Goal: Task Accomplishment & Management: Manage account settings

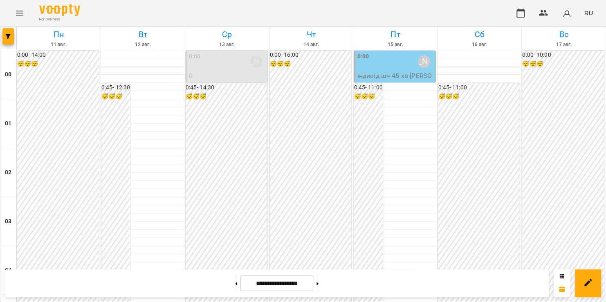
scroll to position [831, 0]
click at [19, 15] on icon "Menu" at bounding box center [19, 13] width 7 height 5
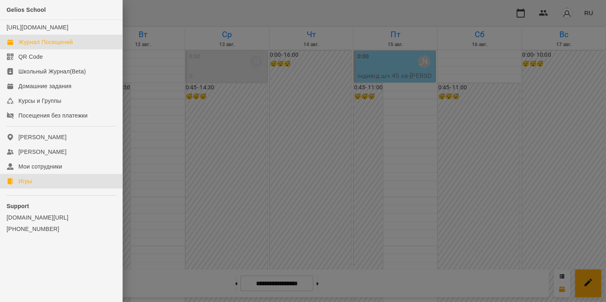
click at [32, 186] on div "Игры" at bounding box center [25, 181] width 14 height 8
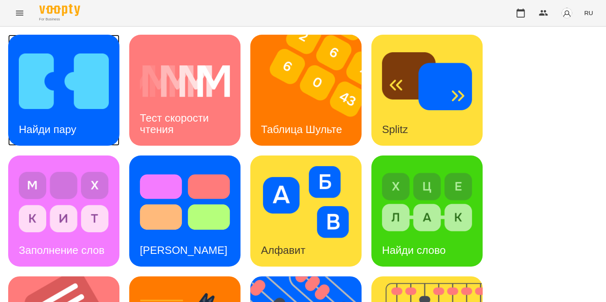
click at [54, 63] on img at bounding box center [64, 81] width 90 height 72
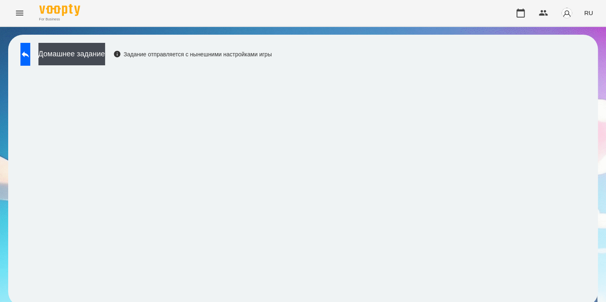
click at [488, 65] on div "Домашнее задание Задание отправляется с нынешними настройками игры" at bounding box center [302, 171] width 589 height 272
click at [30, 54] on icon at bounding box center [25, 54] width 10 height 10
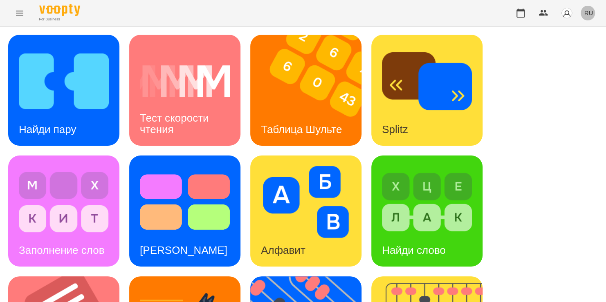
click at [590, 13] on span "RU" at bounding box center [587, 13] width 9 height 9
click at [562, 45] on div "Українська" at bounding box center [573, 46] width 42 height 15
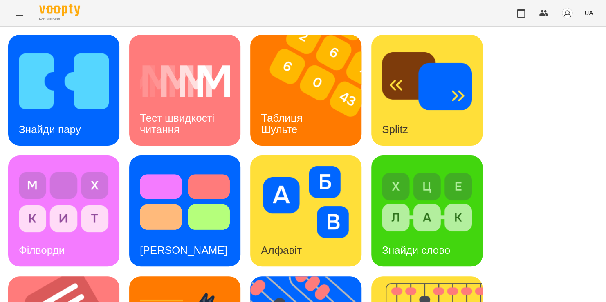
scroll to position [183, 0]
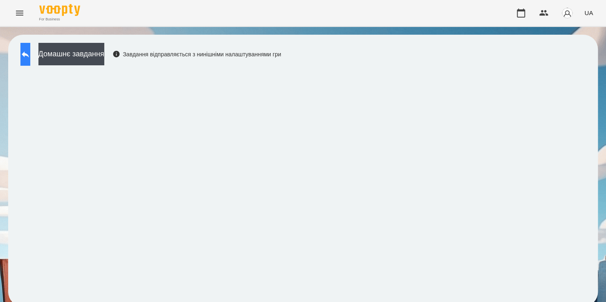
click at [29, 51] on icon at bounding box center [25, 54] width 7 height 6
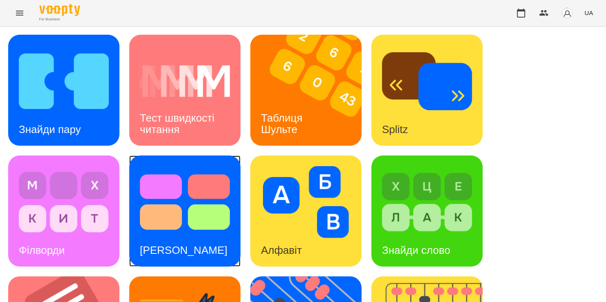
click at [200, 235] on div "[PERSON_NAME]" at bounding box center [183, 251] width 109 height 32
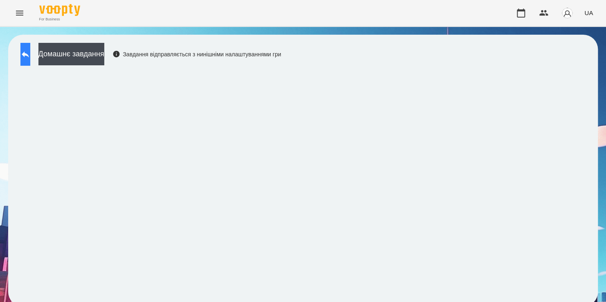
click at [29, 54] on icon at bounding box center [25, 54] width 7 height 6
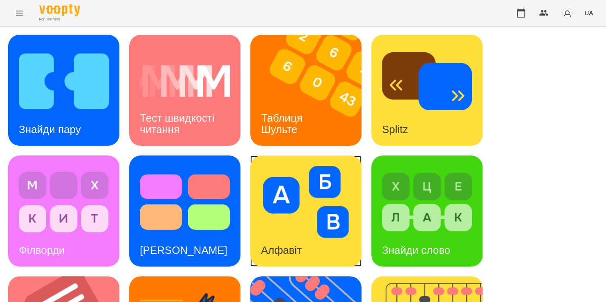
click at [294, 227] on img at bounding box center [306, 202] width 90 height 72
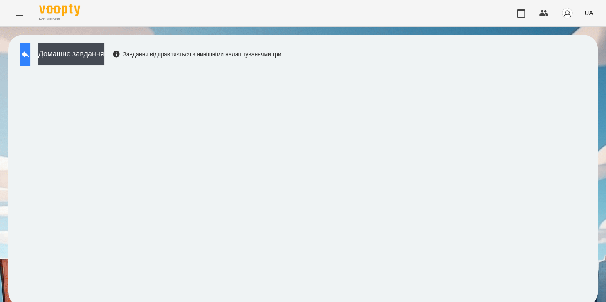
click at [29, 54] on icon at bounding box center [25, 54] width 7 height 6
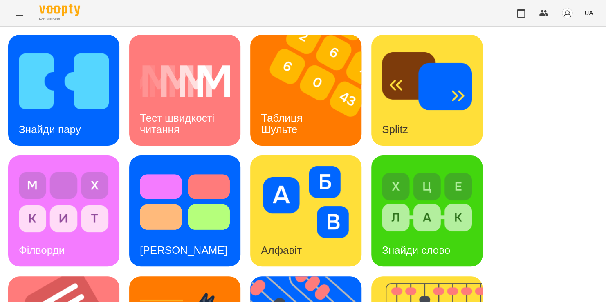
scroll to position [328, 0]
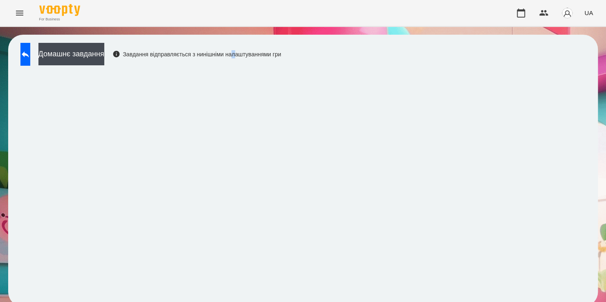
click at [281, 61] on div "Домашнє завдання Завдання відправляється з нинішніми налаштуваннями гри" at bounding box center [148, 56] width 264 height 27
click at [27, 56] on button at bounding box center [25, 54] width 10 height 23
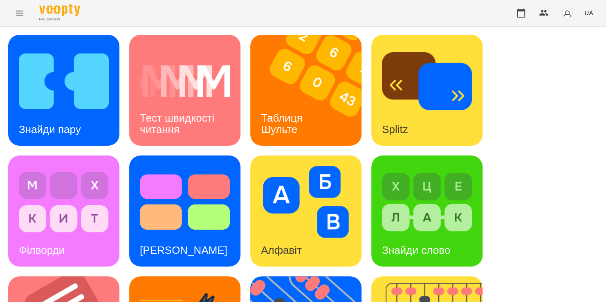
scroll to position [154, 0]
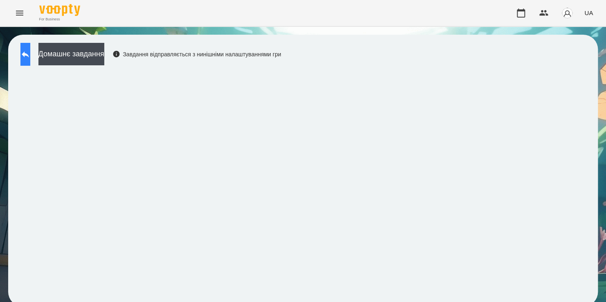
click at [30, 47] on button at bounding box center [25, 54] width 10 height 23
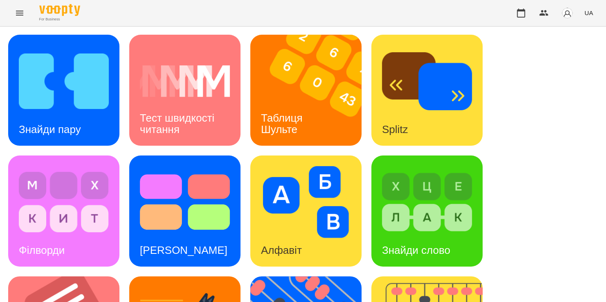
scroll to position [235, 0]
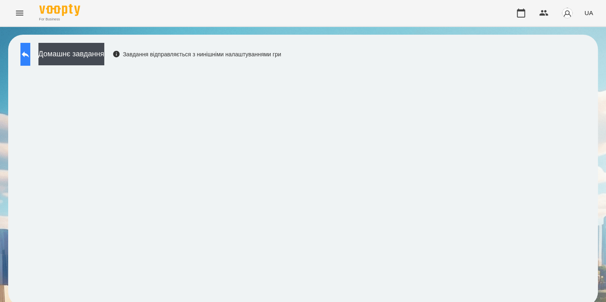
click at [29, 55] on icon at bounding box center [25, 54] width 10 height 10
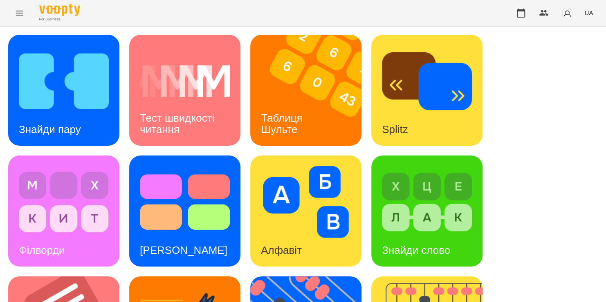
scroll to position [276, 0]
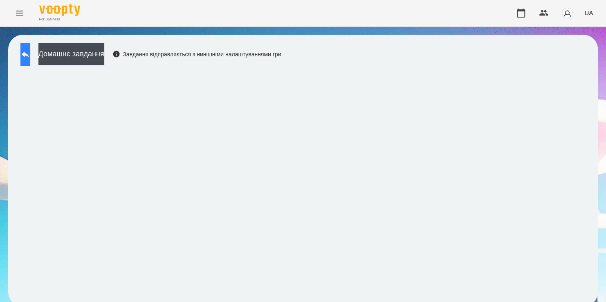
click at [29, 54] on icon at bounding box center [25, 54] width 7 height 6
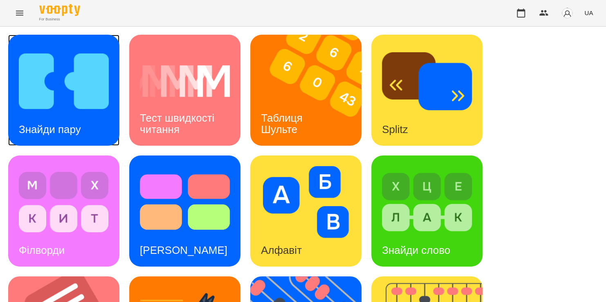
click at [96, 125] on div "Знайди пару" at bounding box center [63, 90] width 111 height 111
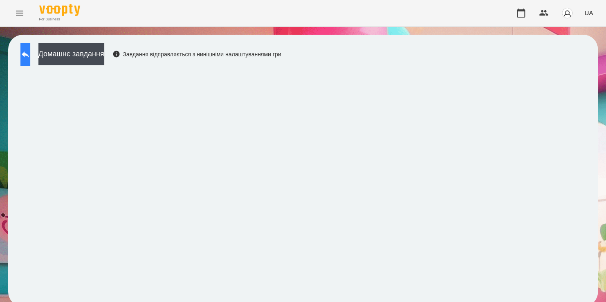
click at [30, 51] on icon at bounding box center [25, 54] width 10 height 10
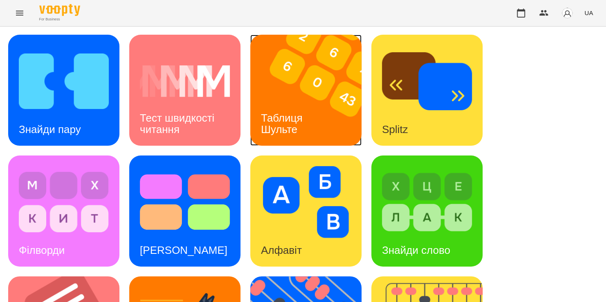
click at [280, 126] on h3 "Таблиця Шульте" at bounding box center [283, 123] width 45 height 23
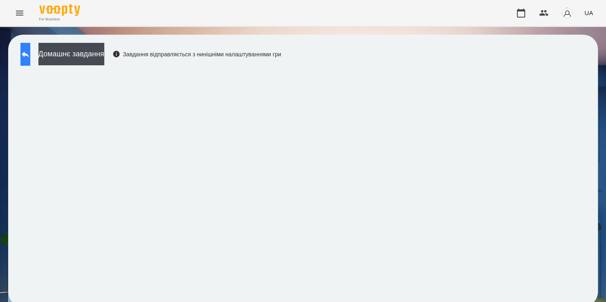
click at [30, 60] on button at bounding box center [25, 54] width 10 height 23
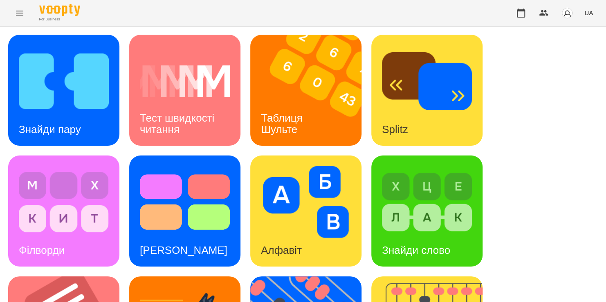
scroll to position [332, 0]
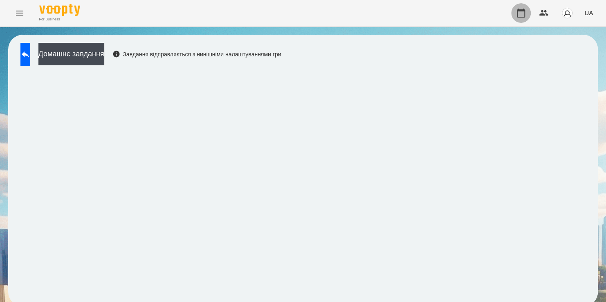
click at [520, 11] on icon "button" at bounding box center [520, 13] width 8 height 9
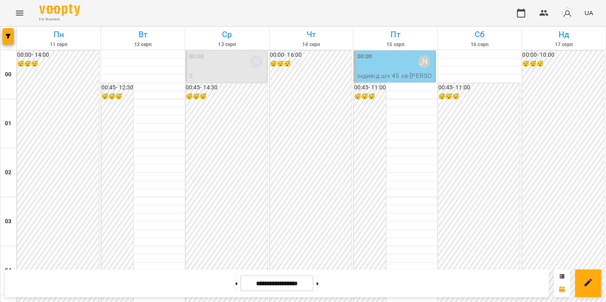
scroll to position [624, 0]
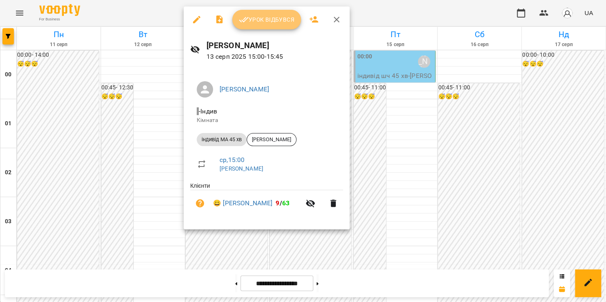
click at [262, 26] on button "Урок відбувся" at bounding box center [266, 20] width 69 height 20
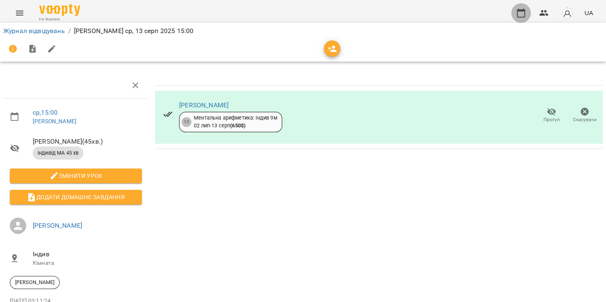
click at [519, 13] on icon "button" at bounding box center [521, 13] width 10 height 10
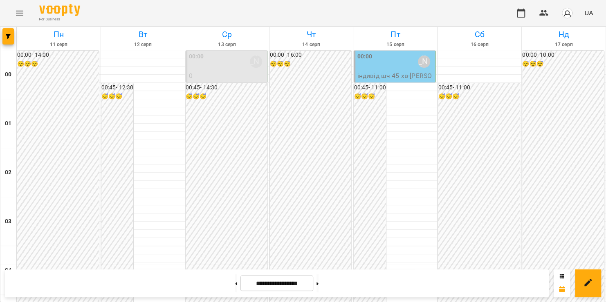
scroll to position [805, 0]
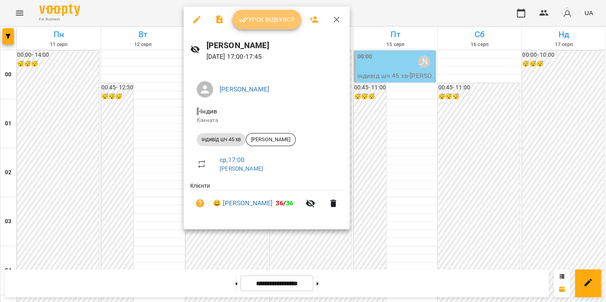
click at [277, 24] on span "Урок відбувся" at bounding box center [267, 20] width 56 height 10
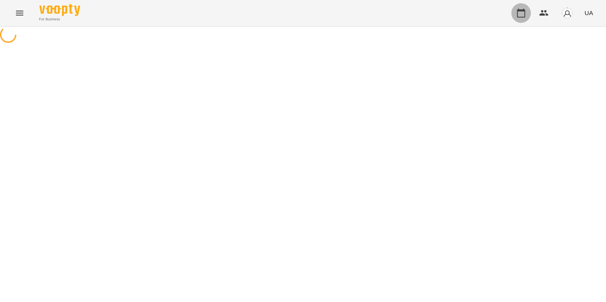
click at [522, 15] on icon "button" at bounding box center [521, 13] width 10 height 10
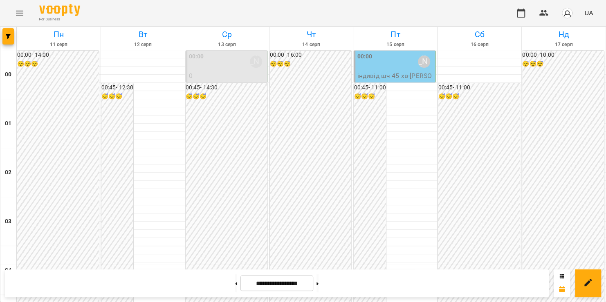
scroll to position [856, 0]
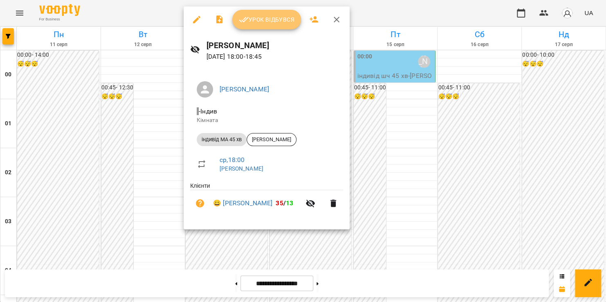
click at [272, 12] on button "Урок відбувся" at bounding box center [266, 20] width 69 height 20
